Goal: Task Accomplishment & Management: Complete application form

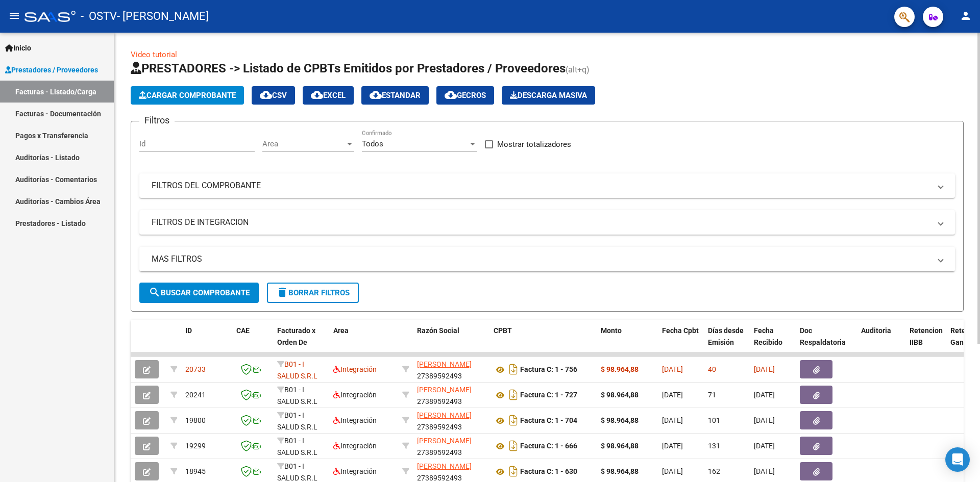
click at [207, 94] on span "Cargar Comprobante" at bounding box center [187, 95] width 97 height 9
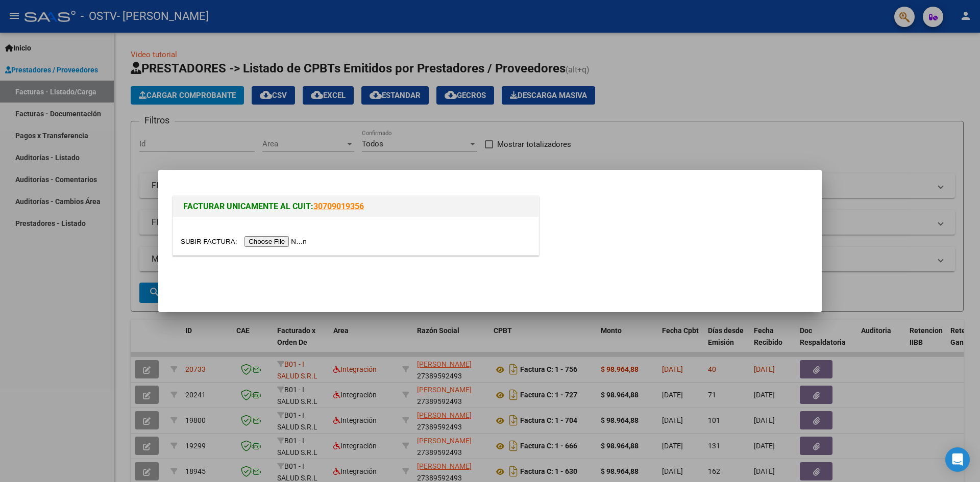
click at [661, 96] on div at bounding box center [490, 241] width 980 height 482
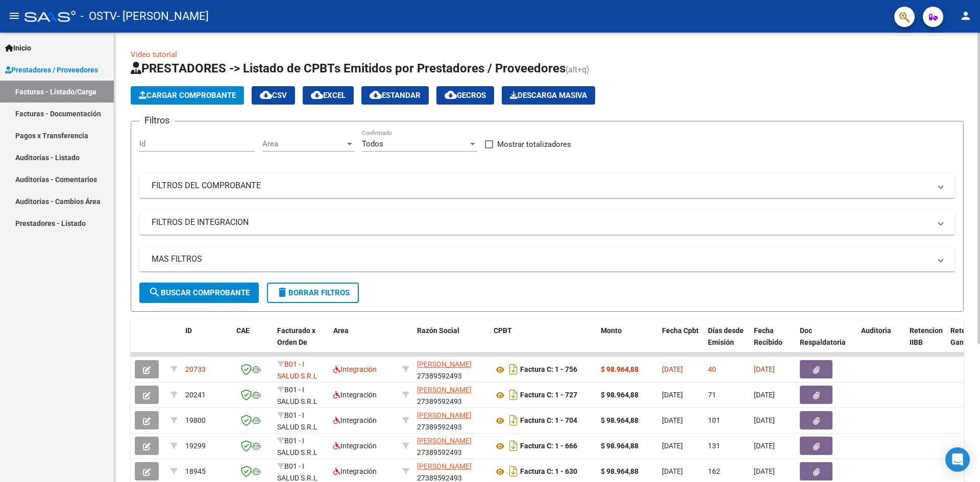
click at [203, 85] on app-list-header "PRESTADORES -> Listado de CPBTs Emitidos por Prestadores / Proveedores (alt+q) …" at bounding box center [547, 186] width 833 height 252
click at [230, 94] on span "Cargar Comprobante" at bounding box center [187, 95] width 97 height 9
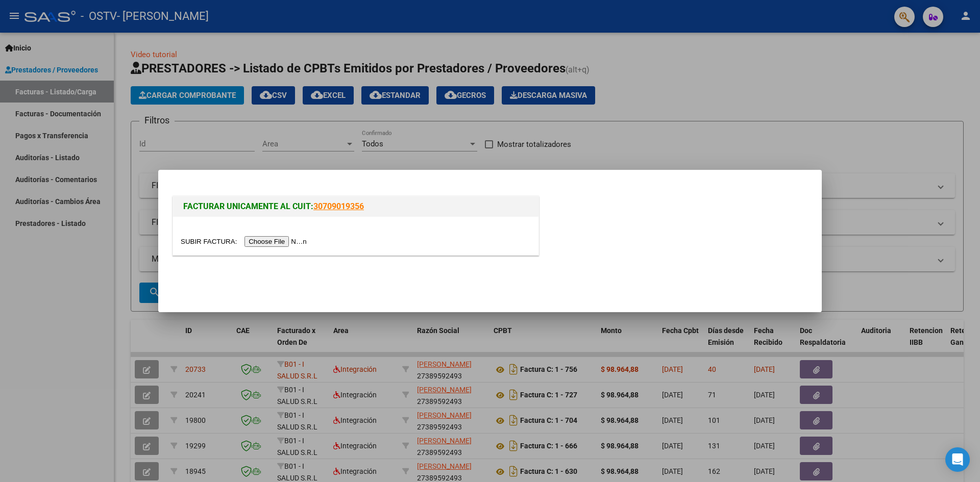
click at [284, 247] on input "file" at bounding box center [245, 241] width 129 height 11
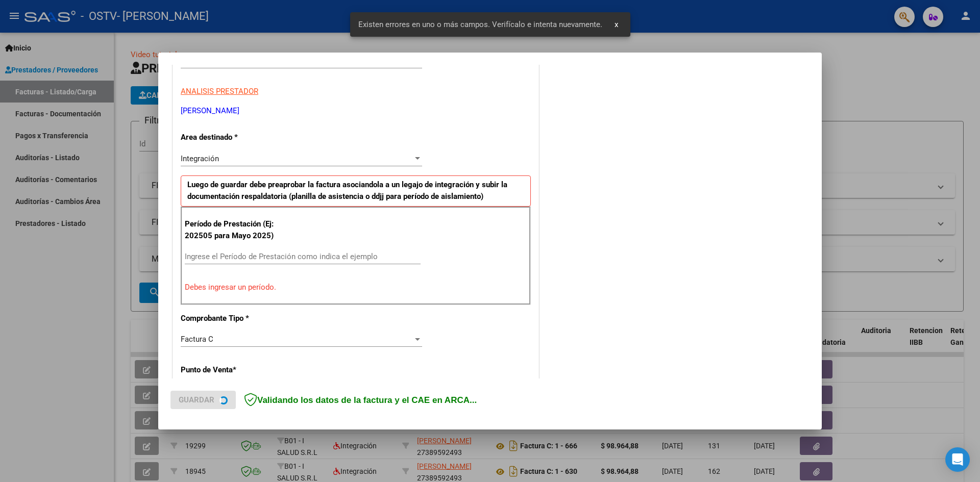
scroll to position [180, 0]
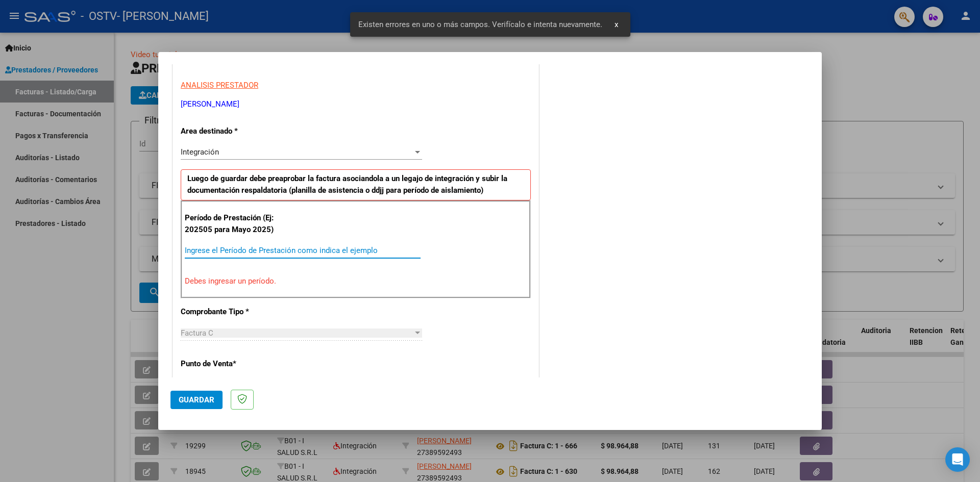
click at [230, 250] on input "Ingrese el Período de Prestación como indica el ejemplo" at bounding box center [303, 250] width 236 height 9
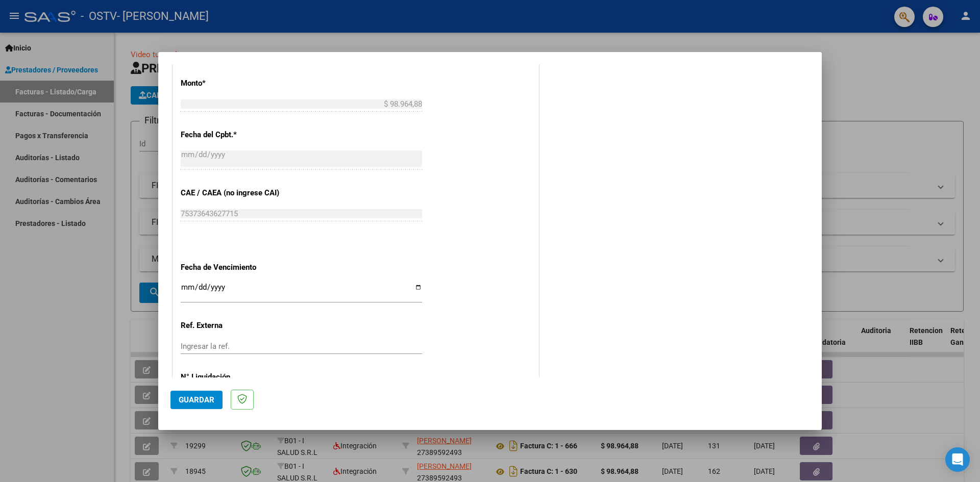
scroll to position [585, 0]
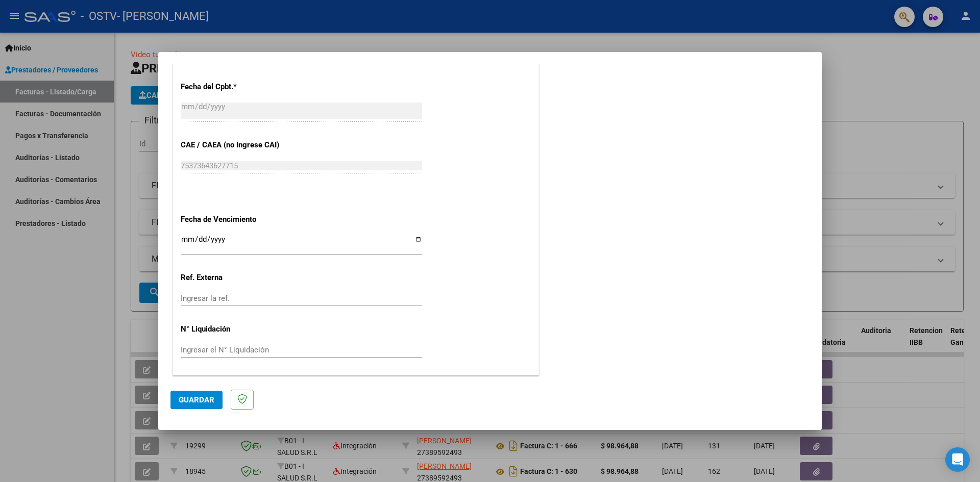
type input "202508"
click at [414, 238] on input "Ingresar la fecha" at bounding box center [301, 243] width 241 height 16
type input "[DATE]"
click at [197, 402] on span "Guardar" at bounding box center [197, 399] width 36 height 9
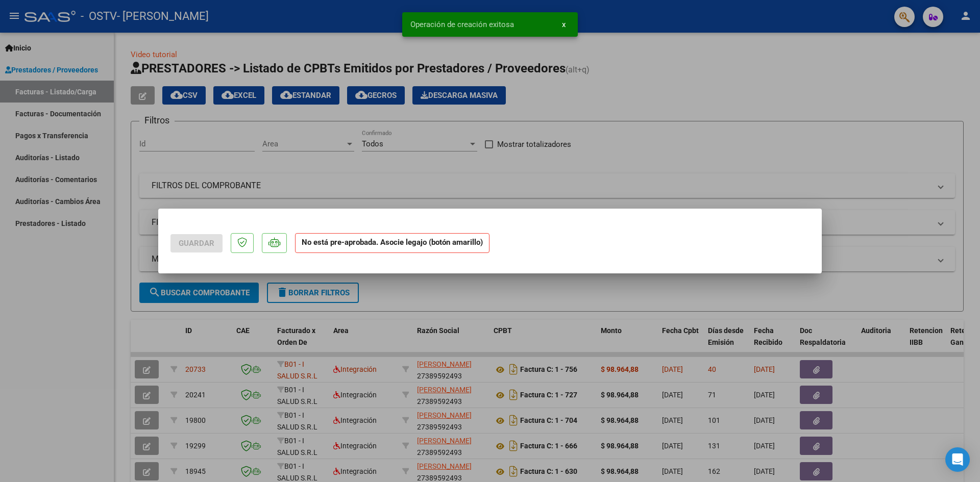
scroll to position [0, 0]
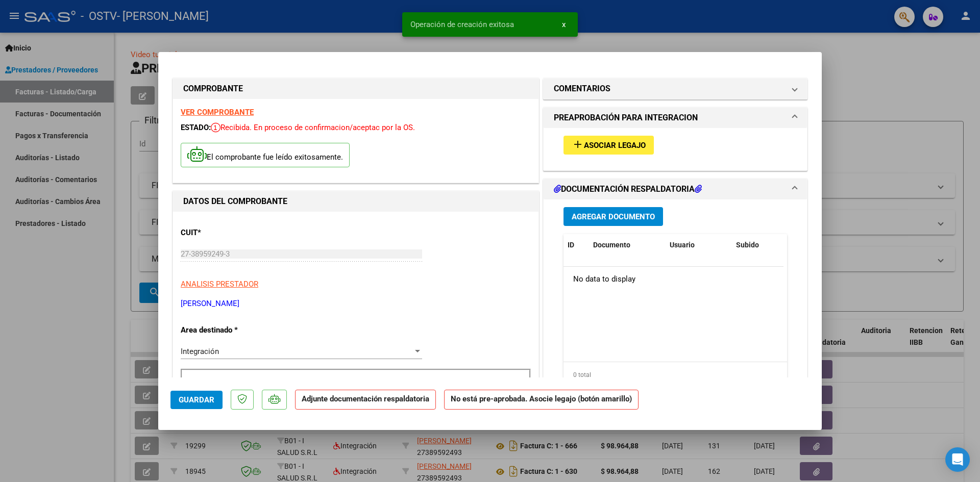
click at [603, 138] on button "add Asociar Legajo" at bounding box center [608, 145] width 90 height 19
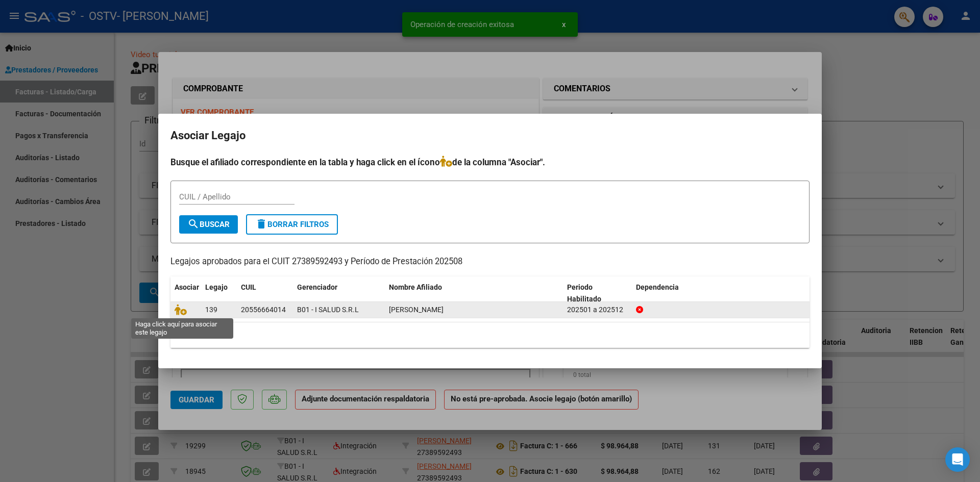
drag, startPoint x: 184, startPoint y: 314, endPoint x: 193, endPoint y: 313, distance: 9.2
click at [184, 314] on icon at bounding box center [181, 309] width 12 height 11
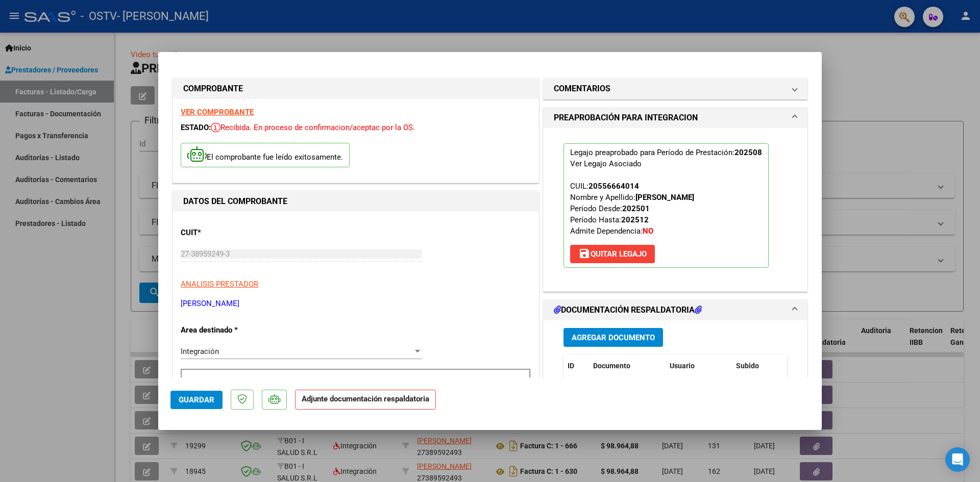
click at [599, 339] on span "Agregar Documento" at bounding box center [612, 337] width 83 height 9
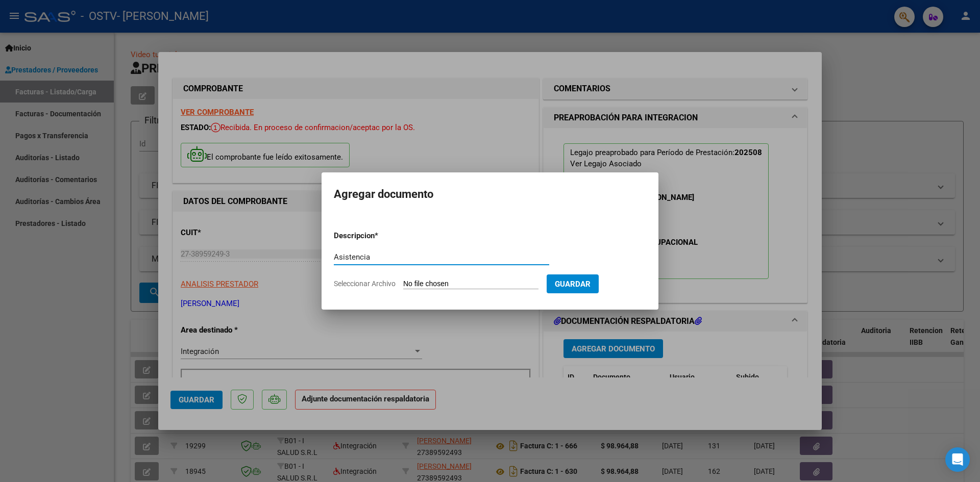
type input "Asistencia"
click at [427, 284] on input "Seleccionar Archivo" at bounding box center [470, 285] width 135 height 10
type input "C:\fakepath\Asistencia [PERSON_NAME].pdf"
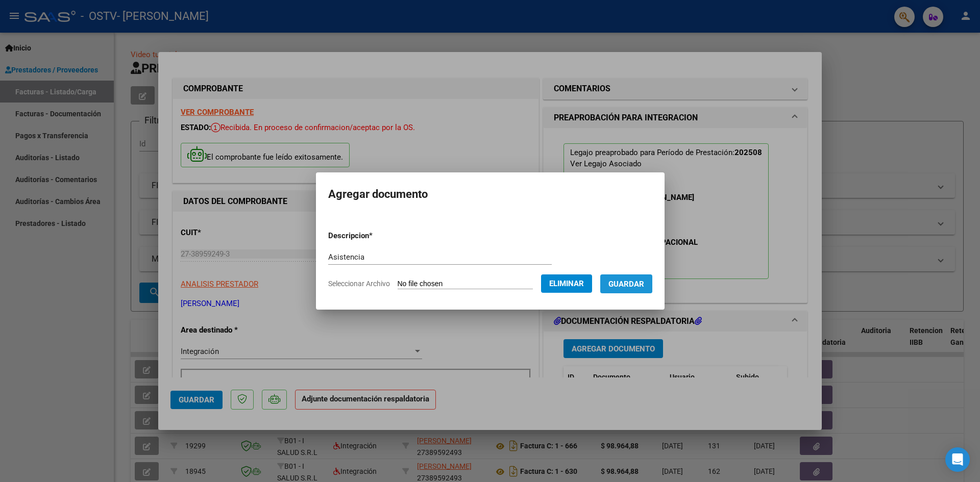
click at [636, 285] on span "Guardar" at bounding box center [626, 284] width 36 height 9
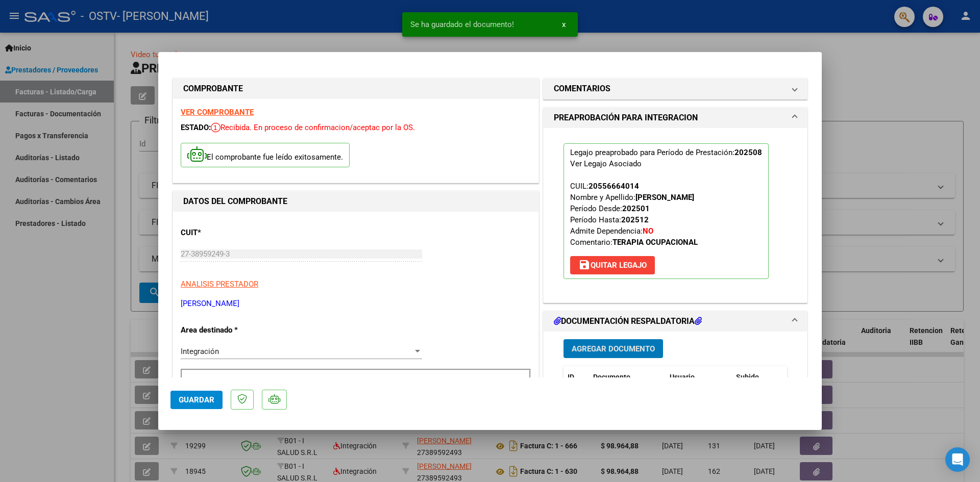
click at [188, 401] on span "Guardar" at bounding box center [197, 399] width 36 height 9
click at [91, 375] on div at bounding box center [490, 241] width 980 height 482
type input "$ 0,00"
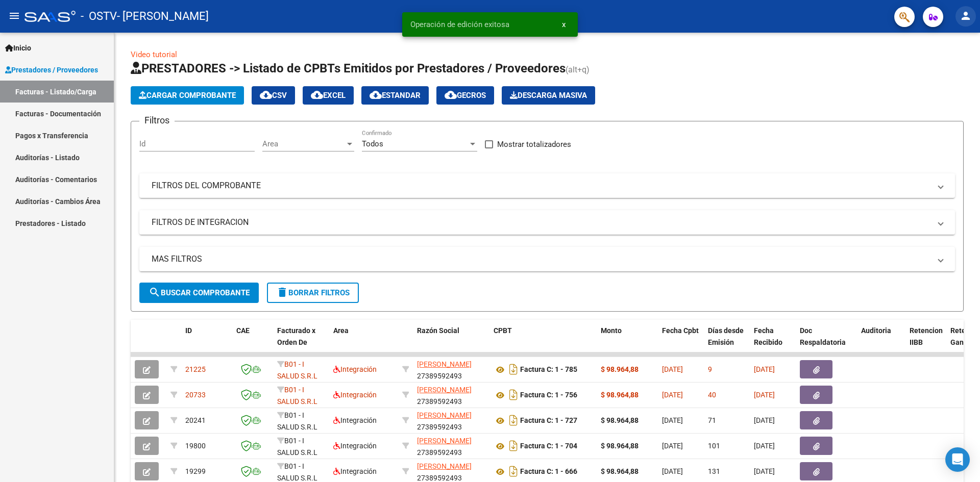
click at [965, 14] on mat-icon "person" at bounding box center [965, 16] width 12 height 12
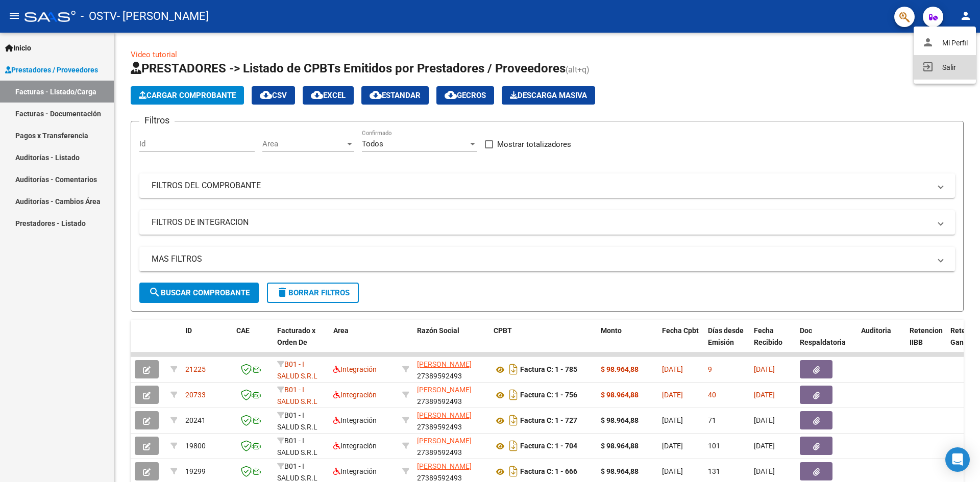
click at [949, 62] on button "exit_to_app Salir" at bounding box center [944, 67] width 62 height 24
